Goal: Information Seeking & Learning: Understand process/instructions

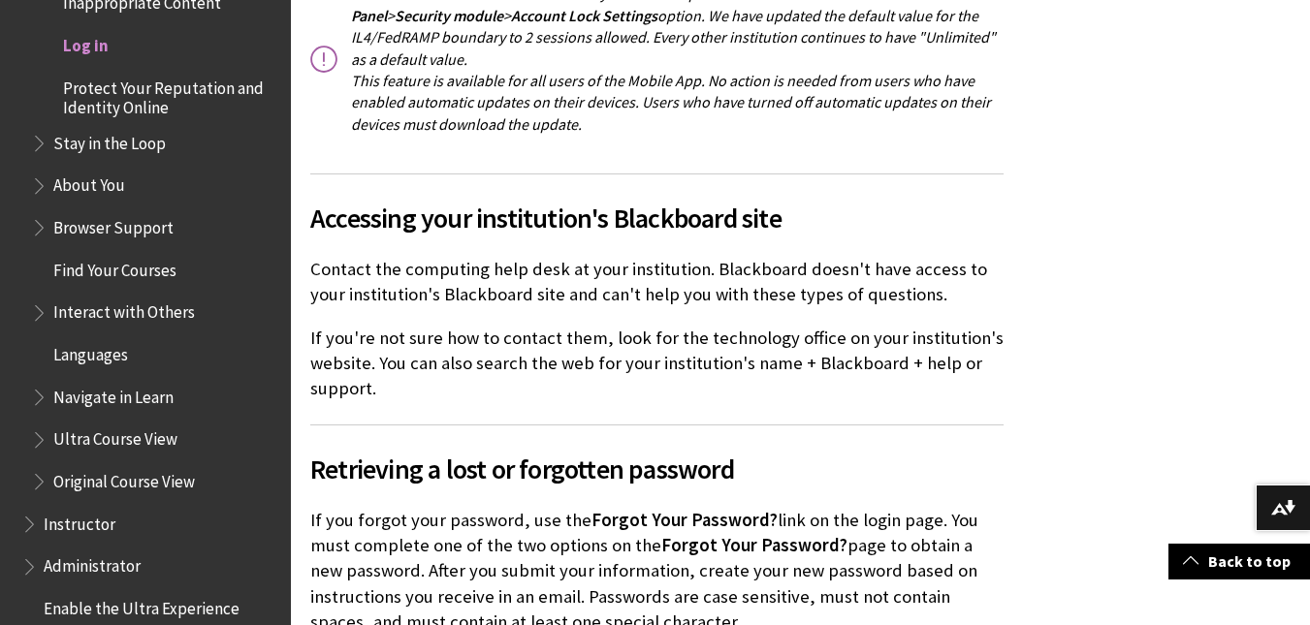
scroll to position [4848, 0]
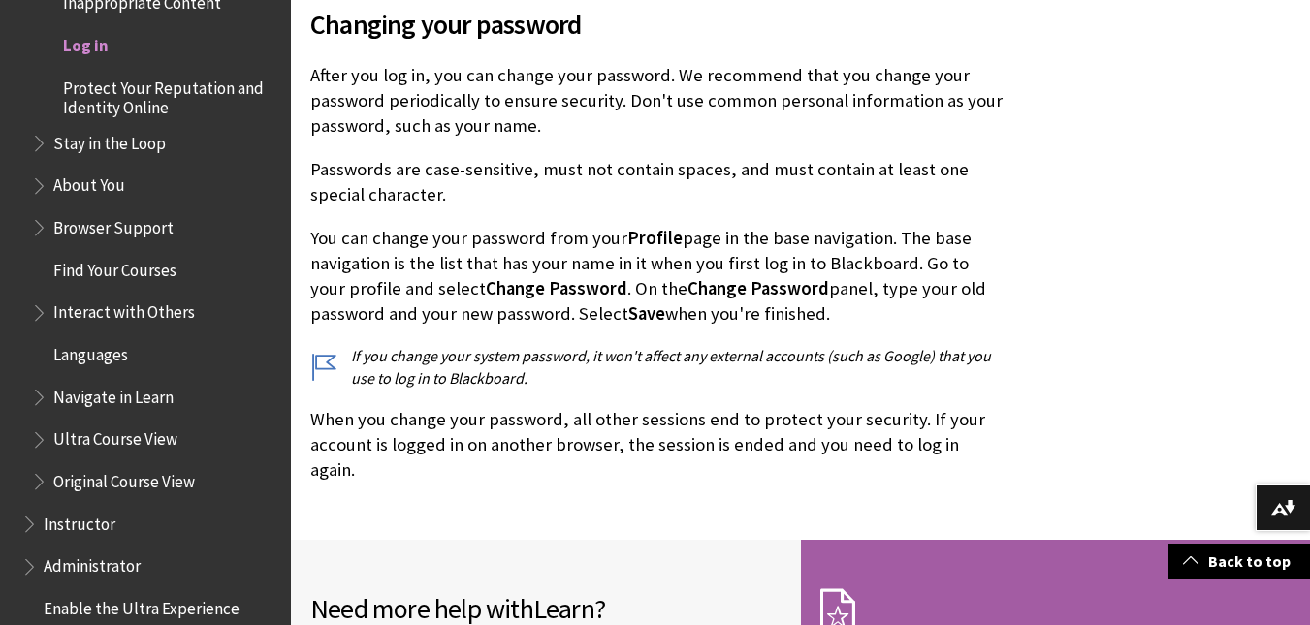
click at [77, 46] on span "Log in" at bounding box center [86, 42] width 46 height 26
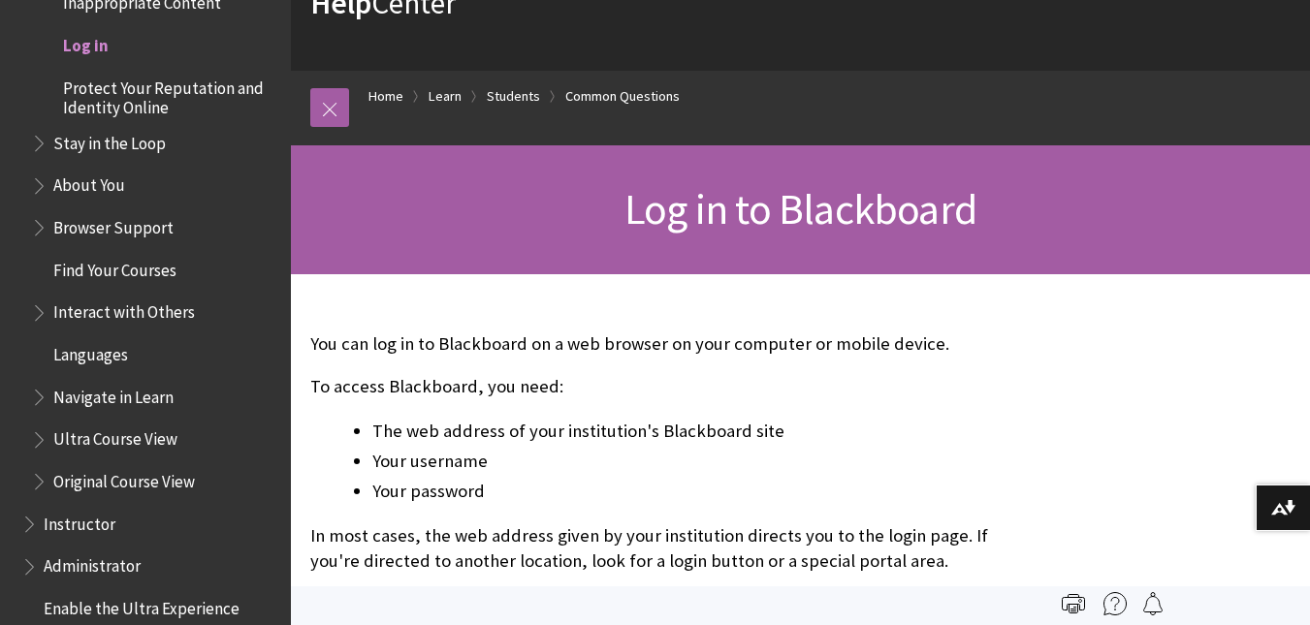
scroll to position [0, 0]
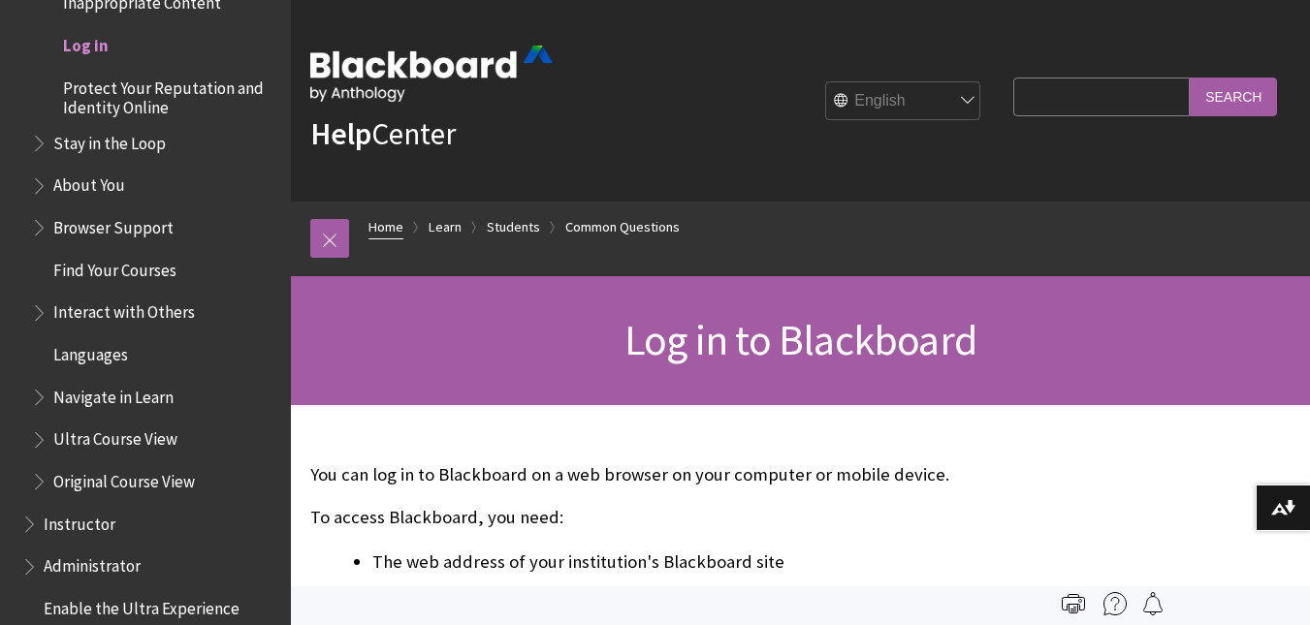
click at [377, 222] on link "Home" at bounding box center [385, 227] width 35 height 24
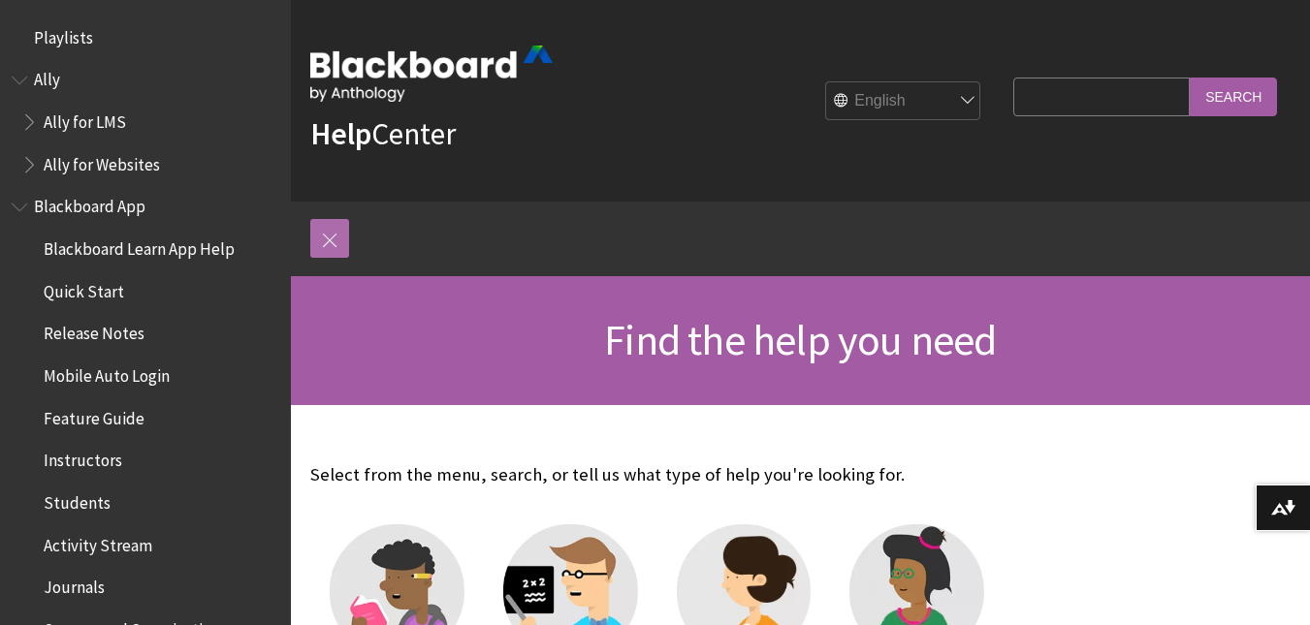
click at [329, 231] on link at bounding box center [329, 238] width 39 height 39
